Goal: Information Seeking & Learning: Learn about a topic

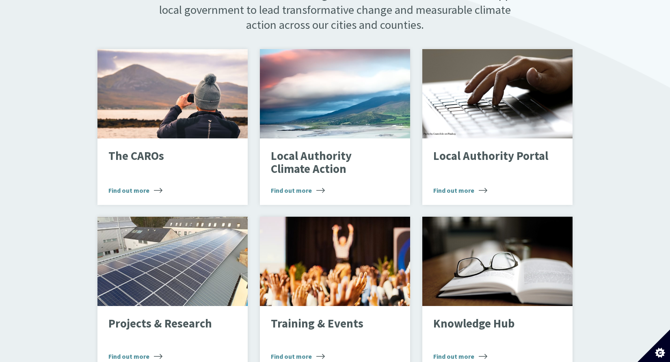
scroll to position [528, 0]
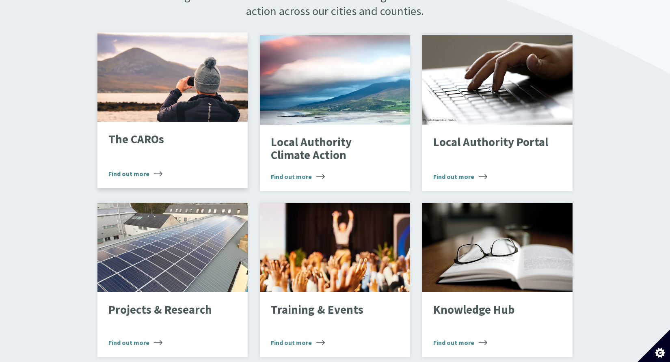
click at [140, 169] on span "Find out more" at bounding box center [135, 174] width 54 height 10
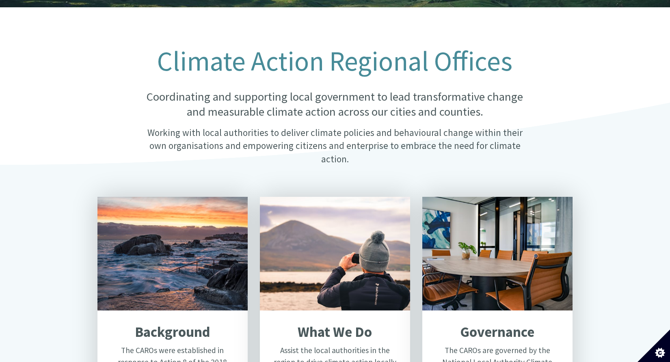
scroll to position [162, 0]
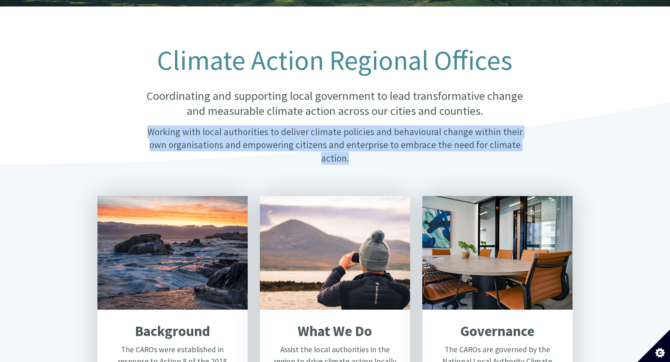
drag, startPoint x: 145, startPoint y: 123, endPoint x: 528, endPoint y: 141, distance: 383.1
click at [528, 141] on p "Working with local authorities to deliver climate policies and behavioural chan…" at bounding box center [335, 145] width 394 height 39
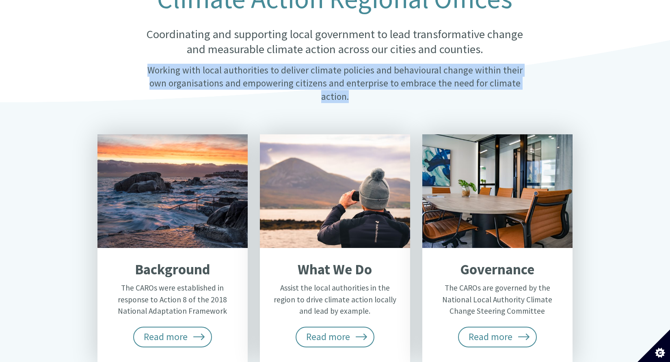
scroll to position [284, 0]
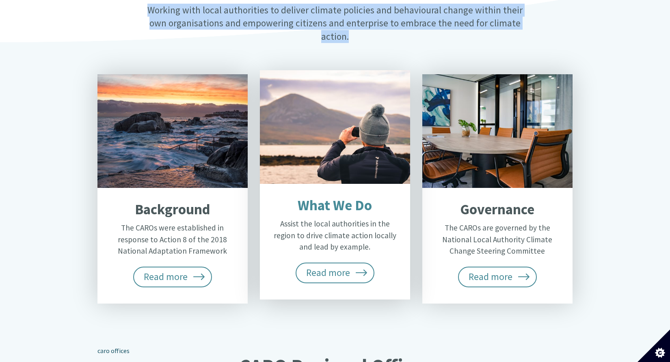
click at [348, 197] on h2 "What We Do" at bounding box center [335, 205] width 127 height 17
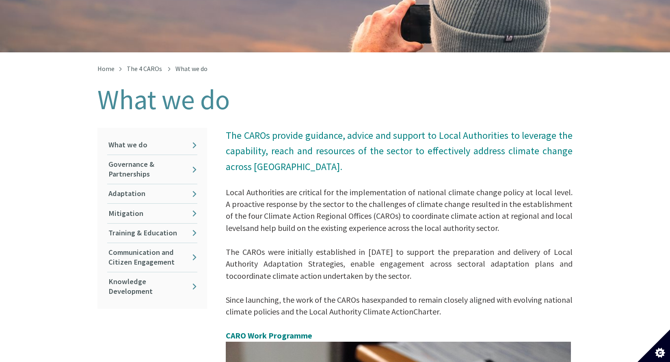
scroll to position [122, 0]
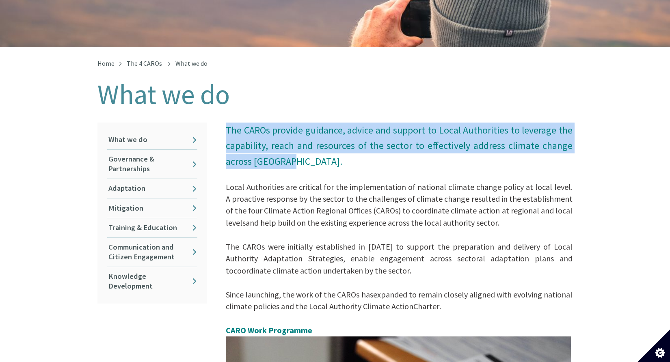
drag, startPoint x: 226, startPoint y: 121, endPoint x: 288, endPoint y: 153, distance: 69.2
click at [288, 153] on p "The CAROs provide guidance, advice and support to Local Authorities to leverage…" at bounding box center [399, 352] width 347 height 458
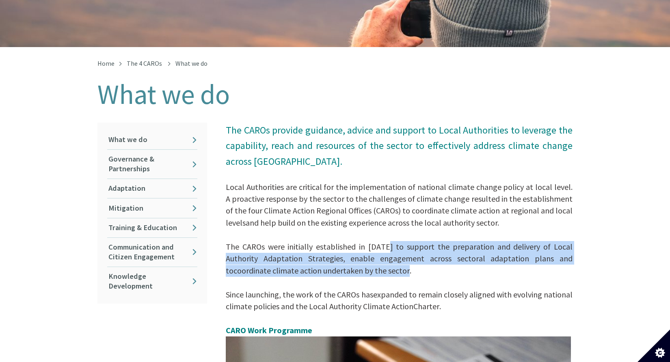
drag, startPoint x: 378, startPoint y: 240, endPoint x: 334, endPoint y: 263, distance: 49.8
click at [334, 263] on span "The CAROs were initially established in 2018 to support the preparation and del…" at bounding box center [399, 289] width 347 height 94
copy span "to support the preparation and delivery of Local Authority Adaptation Strategie…"
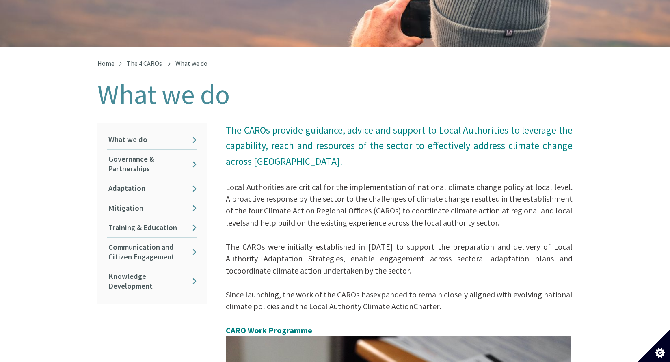
click at [350, 218] on span "and help build on the existing experience across the local authority sector." at bounding box center [372, 223] width 253 height 10
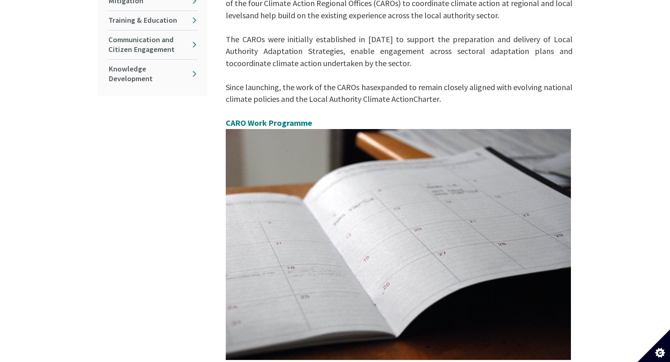
scroll to position [325, 0]
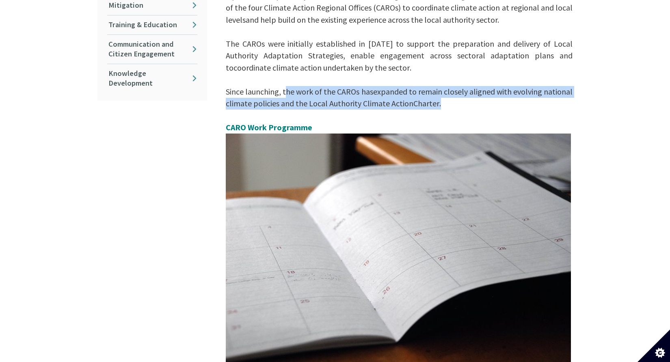
drag, startPoint x: 285, startPoint y: 82, endPoint x: 448, endPoint y: 95, distance: 163.8
click at [448, 95] on p "The CAROs provide guidance, advice and support to Local Authorities to leverage…" at bounding box center [399, 149] width 347 height 458
copy span "the work of the CAROs has expanded to remain closely aligned with evolving nati…"
